Goal: Task Accomplishment & Management: Use online tool/utility

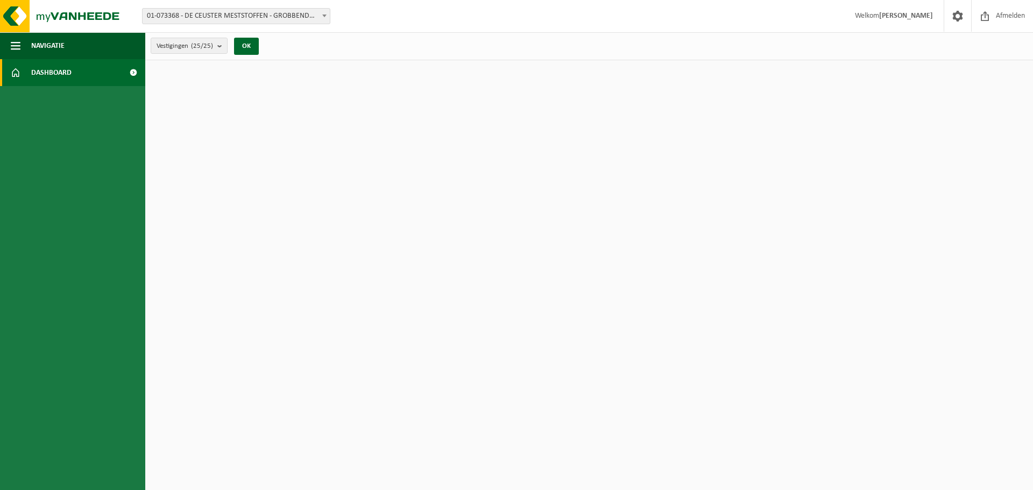
click at [53, 66] on span "Dashboard" at bounding box center [51, 72] width 40 height 27
click at [46, 44] on span "Navigatie" at bounding box center [47, 45] width 33 height 27
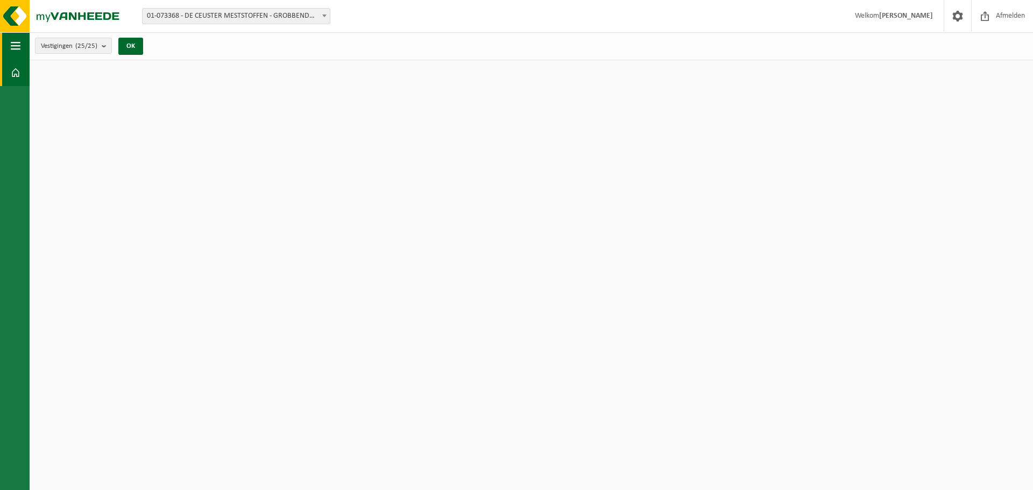
click at [12, 44] on span "button" at bounding box center [16, 45] width 10 height 27
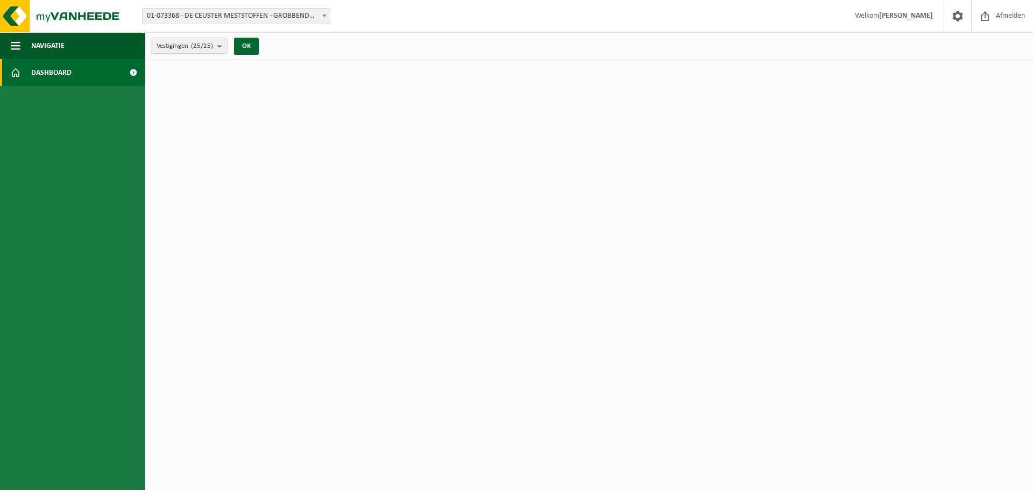
click at [13, 74] on span at bounding box center [16, 72] width 10 height 27
click at [130, 74] on span at bounding box center [133, 72] width 24 height 27
click at [245, 47] on button "OK" at bounding box center [246, 46] width 25 height 17
click at [83, 8] on img at bounding box center [64, 16] width 129 height 32
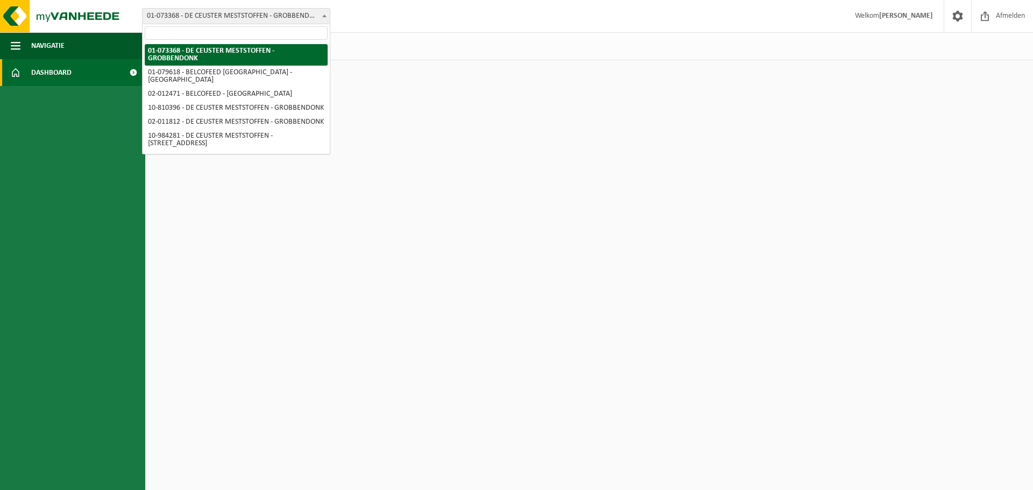
click at [323, 12] on span at bounding box center [324, 16] width 11 height 14
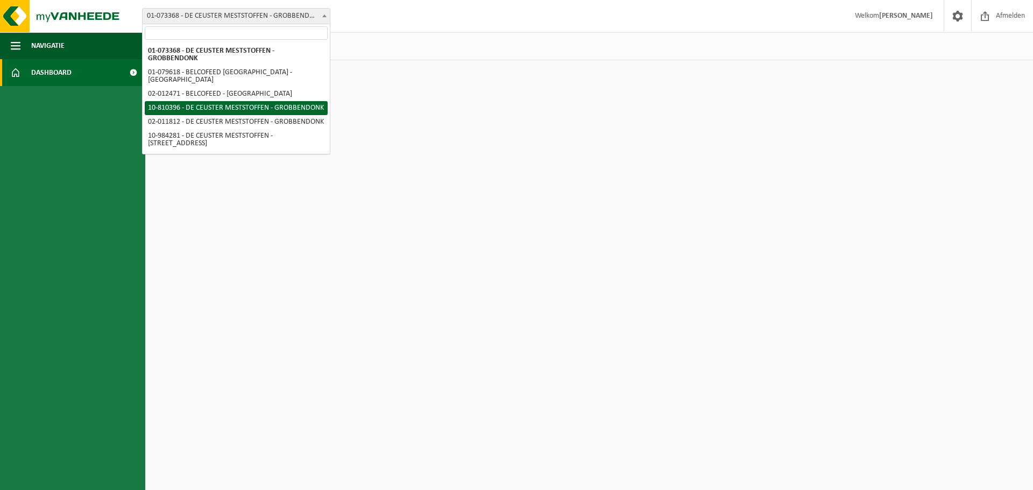
select select "35875"
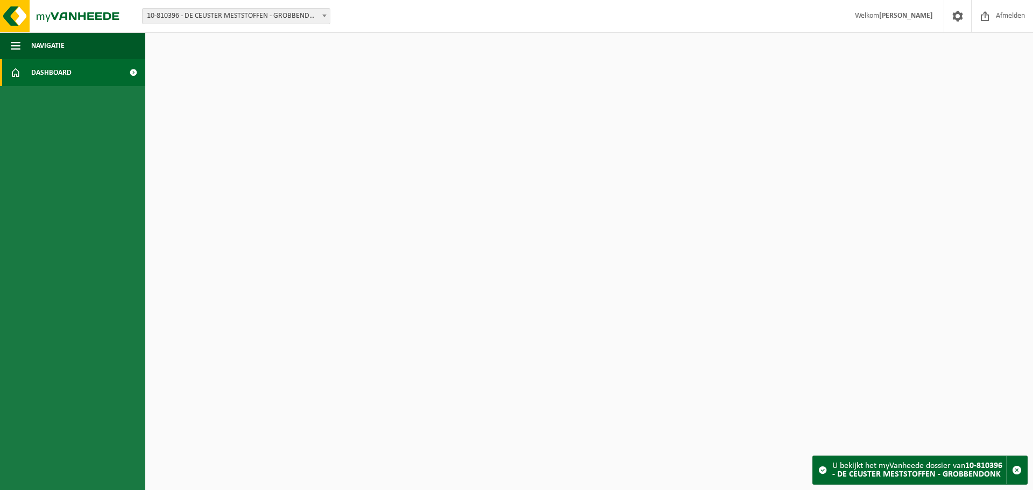
click at [236, 19] on span "10-810396 - DE CEUSTER MESTSTOFFEN - GROBBENDONK" at bounding box center [236, 16] width 187 height 15
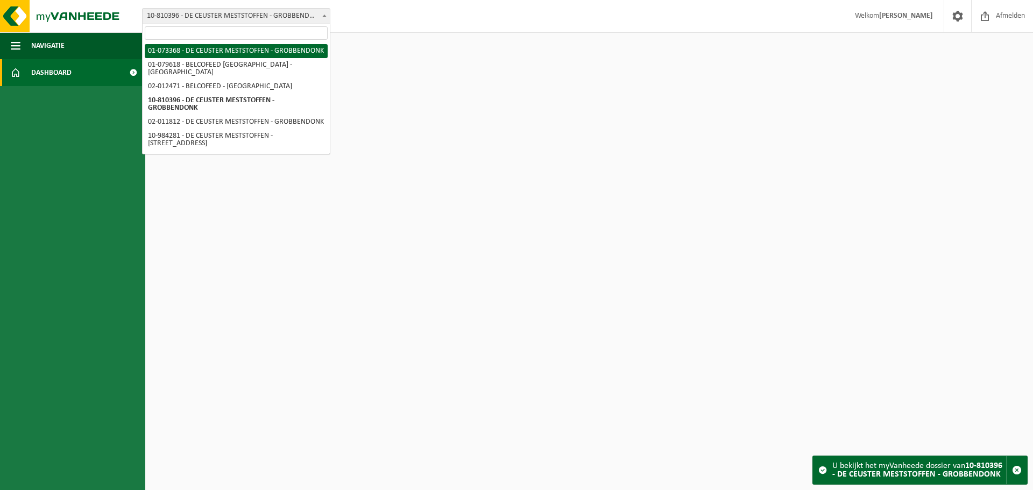
select select "16384"
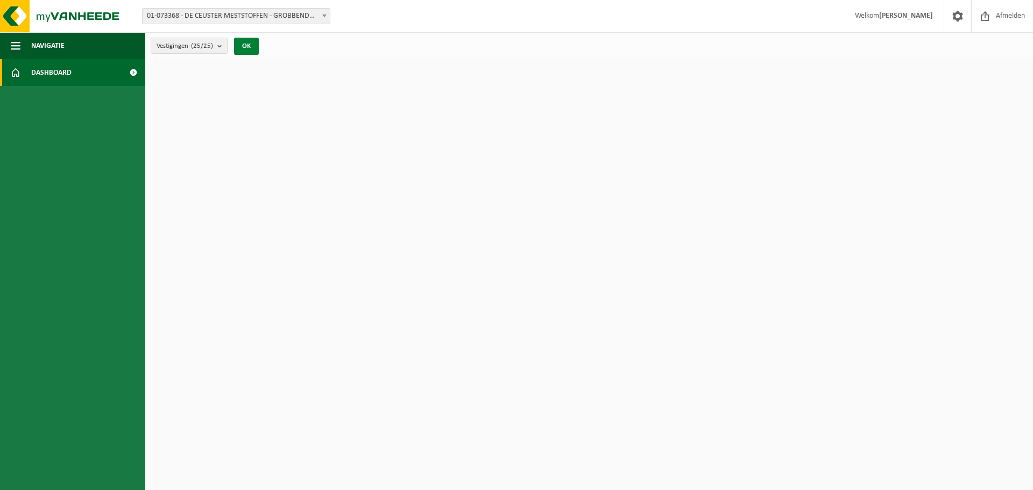
click at [249, 41] on button "OK" at bounding box center [246, 46] width 25 height 17
click at [224, 48] on b "submit" at bounding box center [222, 45] width 10 height 15
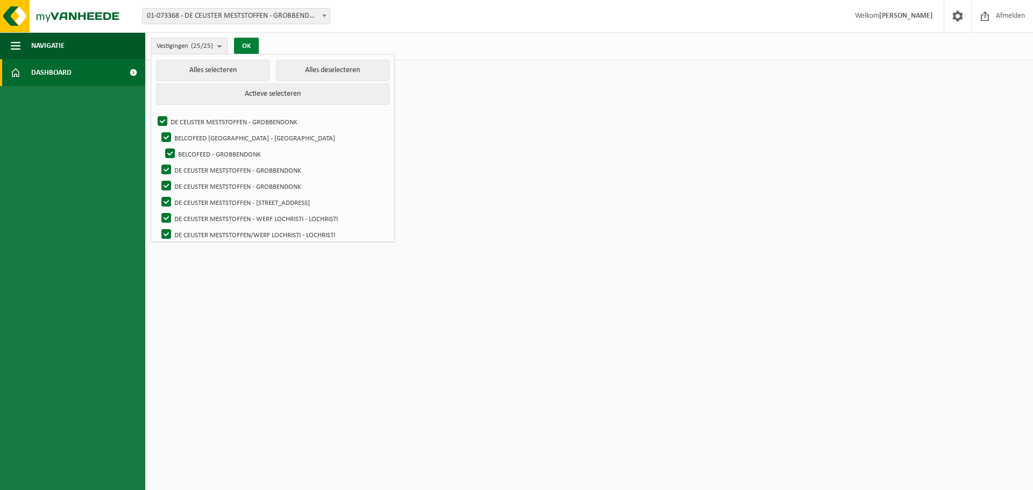
click at [252, 45] on button "OK" at bounding box center [246, 46] width 25 height 17
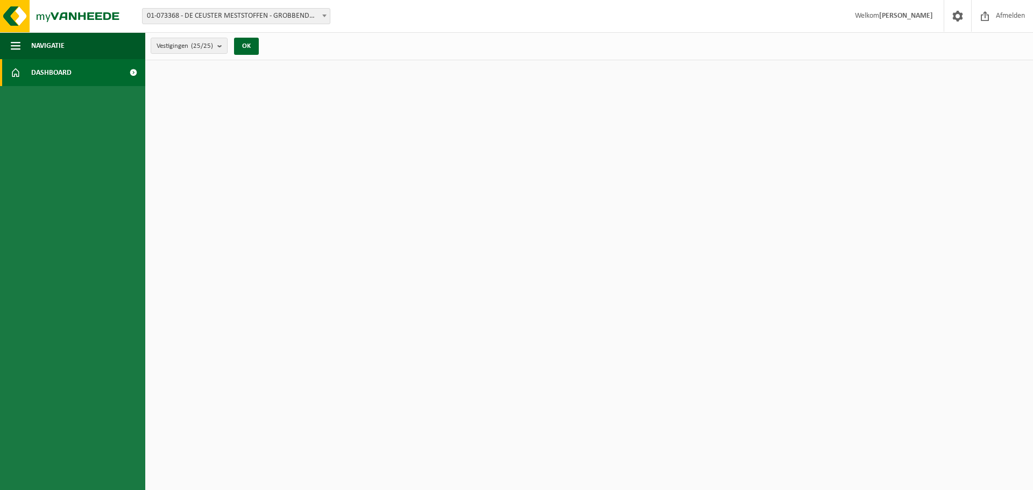
click at [64, 68] on span "Dashboard" at bounding box center [51, 72] width 40 height 27
click at [12, 76] on span at bounding box center [16, 72] width 10 height 27
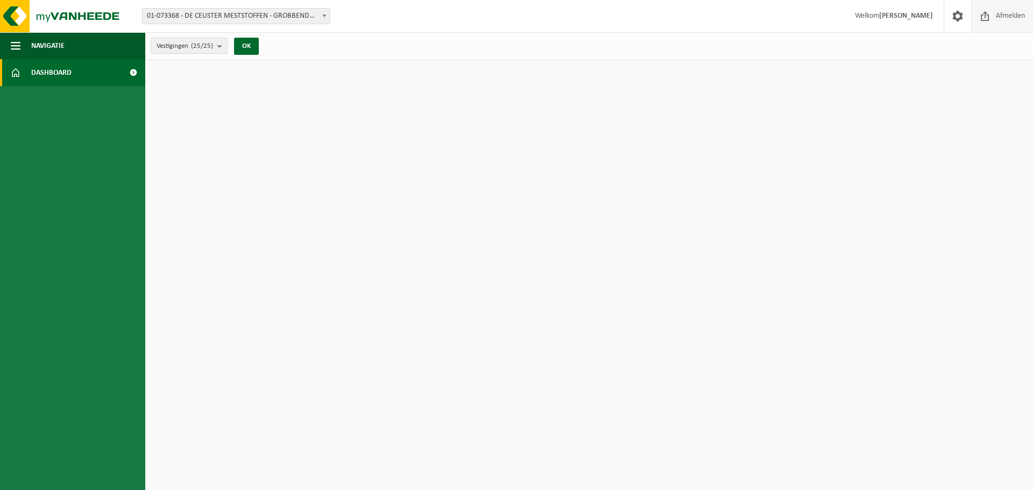
click at [996, 17] on span "Afmelden" at bounding box center [1010, 16] width 34 height 32
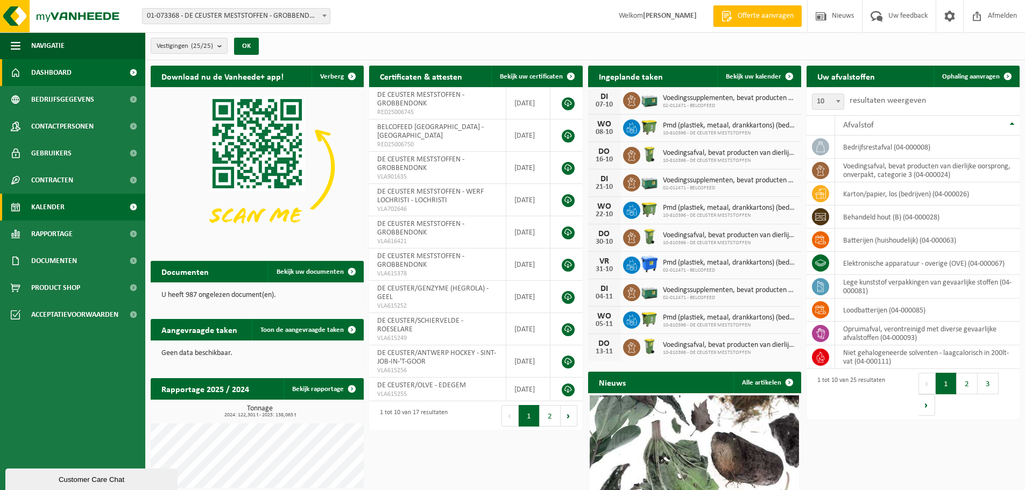
click at [54, 206] on span "Kalender" at bounding box center [47, 207] width 33 height 27
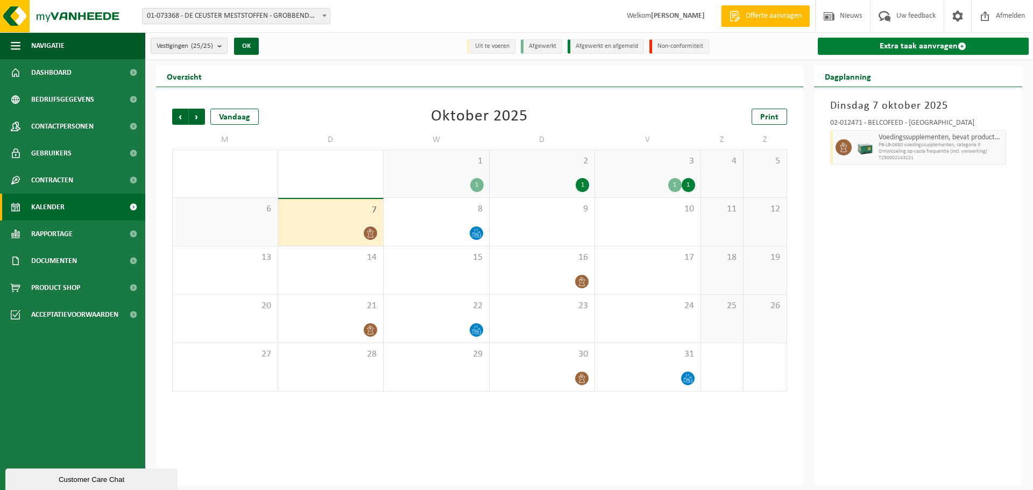
click at [871, 38] on link "Extra taak aanvragen" at bounding box center [923, 46] width 211 height 17
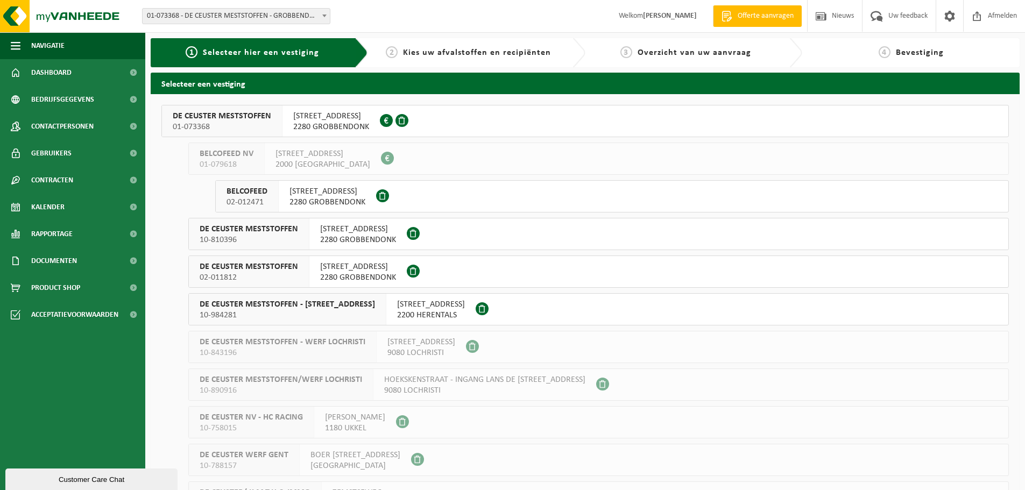
click at [326, 118] on span "BANNERLAAN 79" at bounding box center [331, 116] width 76 height 11
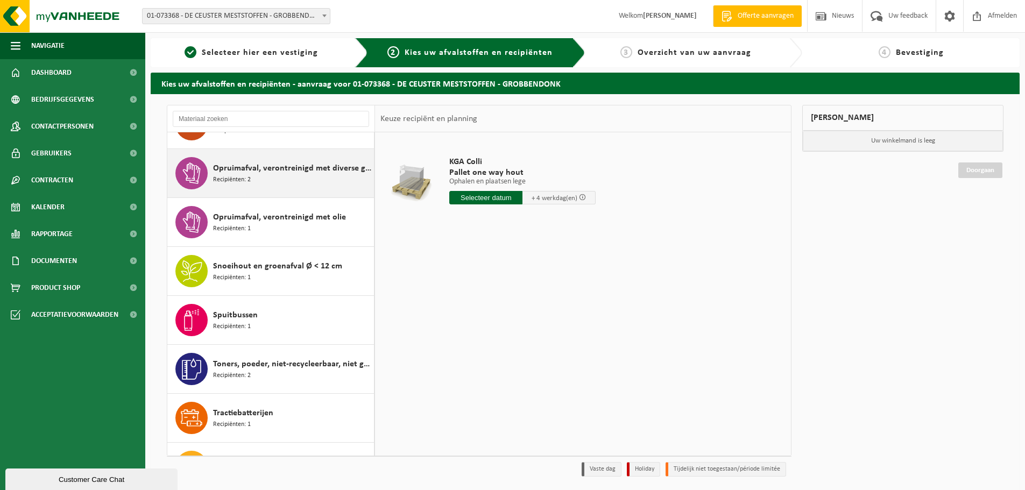
scroll to position [557, 0]
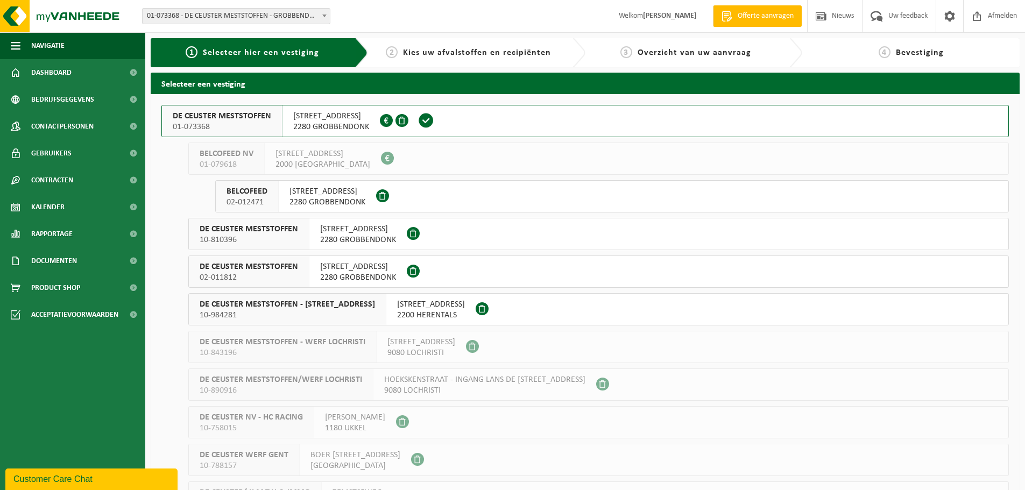
click at [340, 232] on span "[STREET_ADDRESS]" at bounding box center [358, 229] width 76 height 11
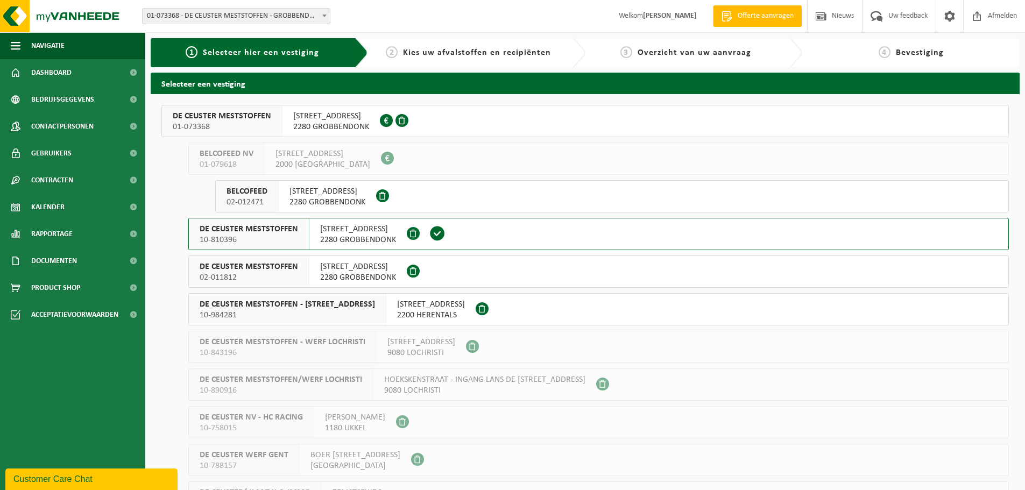
click at [367, 279] on span "2280 GROBBENDONK" at bounding box center [358, 277] width 76 height 11
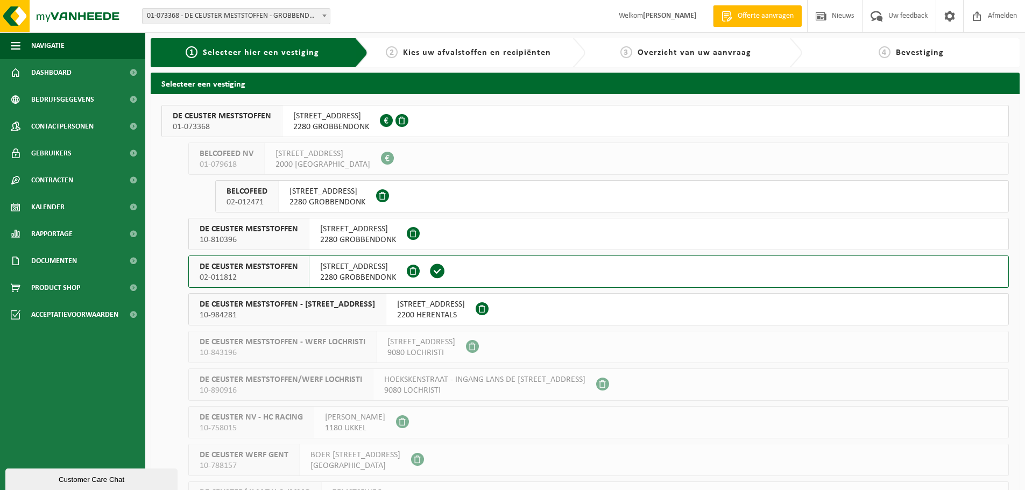
click at [449, 302] on span "KLEIN GENTSTRAAT 5" at bounding box center [431, 304] width 68 height 11
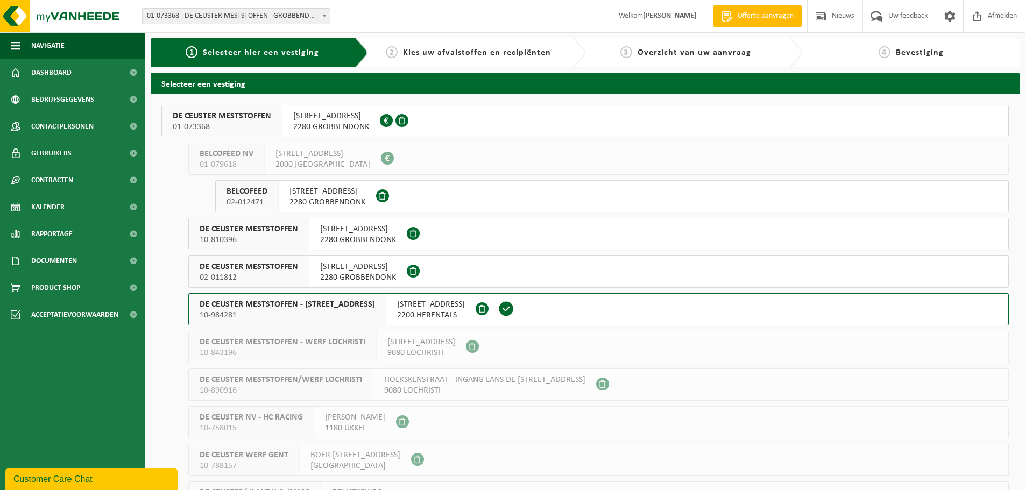
click at [333, 193] on span "[STREET_ADDRESS]" at bounding box center [327, 191] width 76 height 11
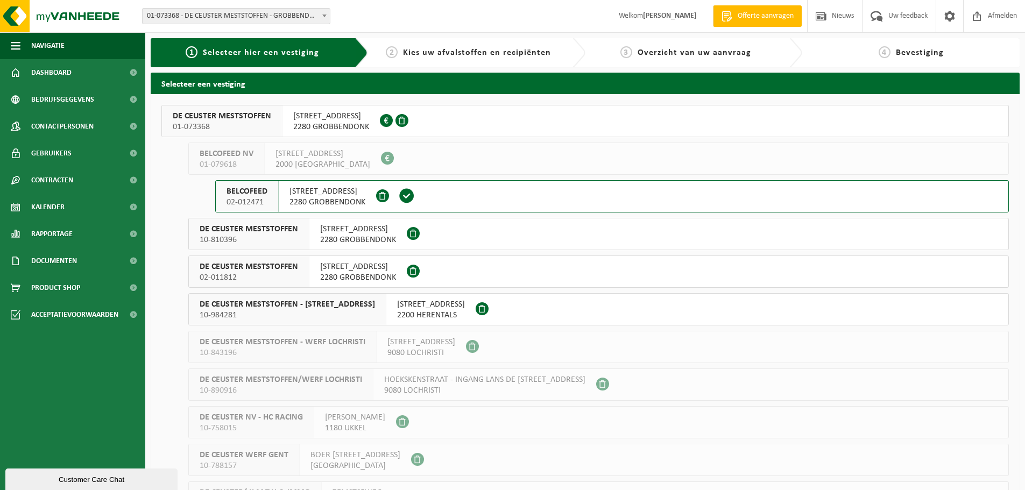
click at [323, 116] on span "BANNERLAAN 79" at bounding box center [331, 116] width 76 height 11
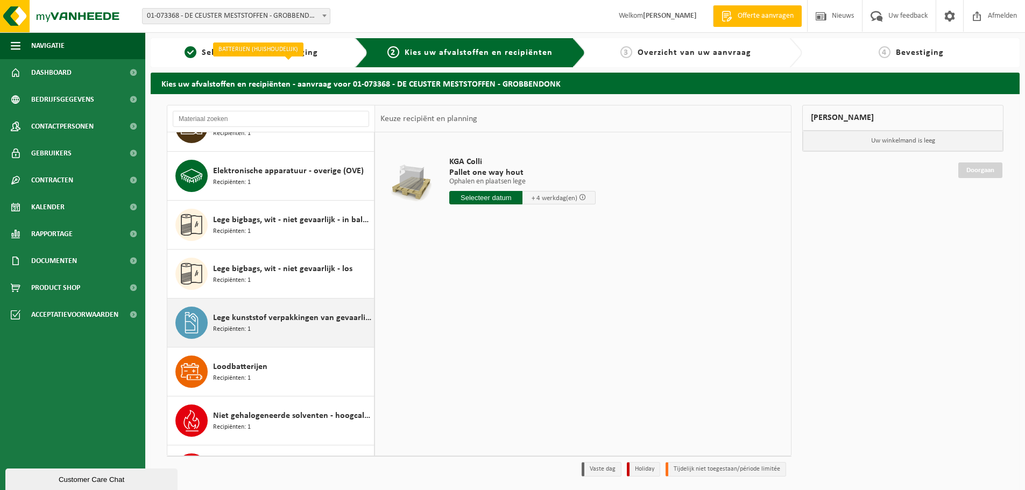
scroll to position [161, 0]
